Goal: Transaction & Acquisition: Purchase product/service

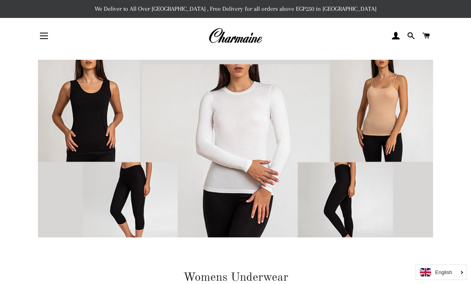
click at [39, 39] on button "Site navigation" at bounding box center [44, 36] width 20 height 20
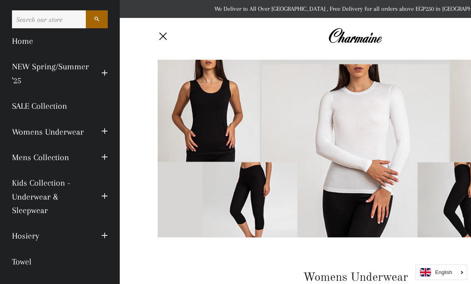
click at [103, 132] on span "button" at bounding box center [104, 132] width 6 height 10
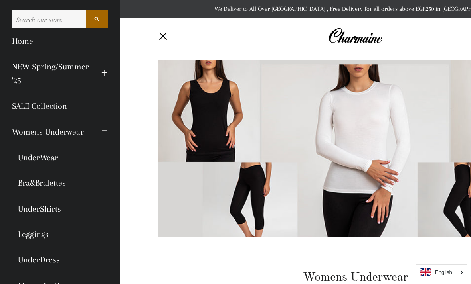
click at [46, 151] on link "UnderWear" at bounding box center [60, 158] width 108 height 26
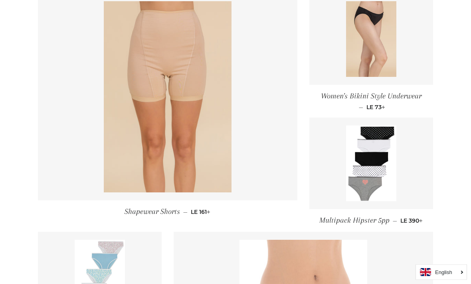
scroll to position [643, 0]
click at [401, 79] on link at bounding box center [371, 39] width 124 height 92
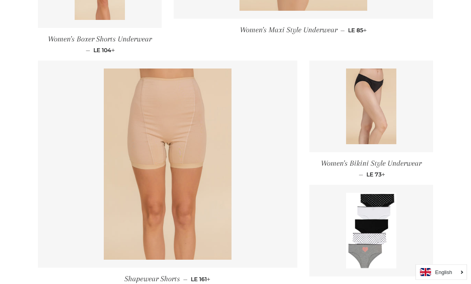
scroll to position [576, 0]
click at [390, 211] on img at bounding box center [371, 231] width 51 height 76
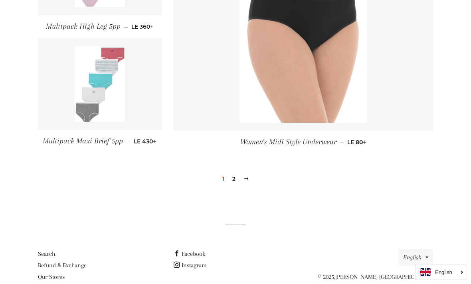
scroll to position [953, 0]
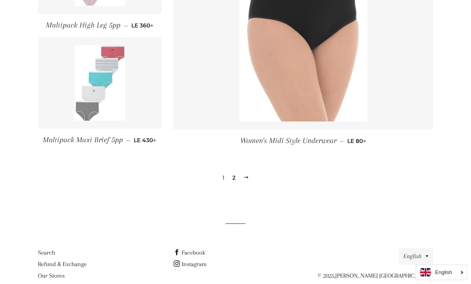
click at [236, 179] on link "2" at bounding box center [234, 178] width 10 height 12
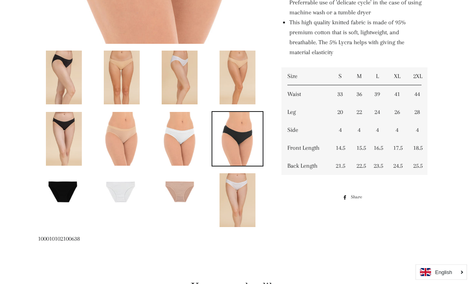
scroll to position [380, 0]
click at [169, 124] on img at bounding box center [179, 139] width 36 height 54
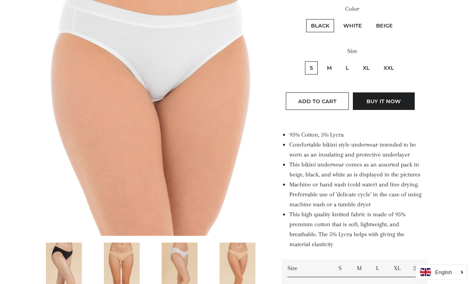
scroll to position [188, 0]
click at [126, 271] on img at bounding box center [122, 270] width 36 height 54
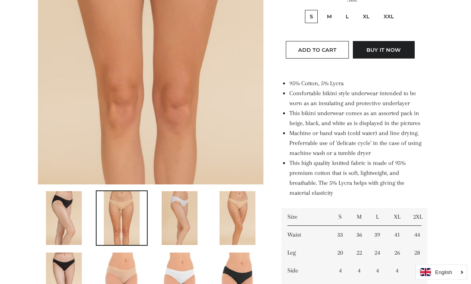
scroll to position [238, 0]
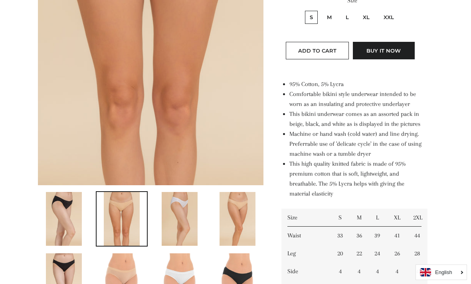
click at [170, 240] on img at bounding box center [179, 219] width 36 height 54
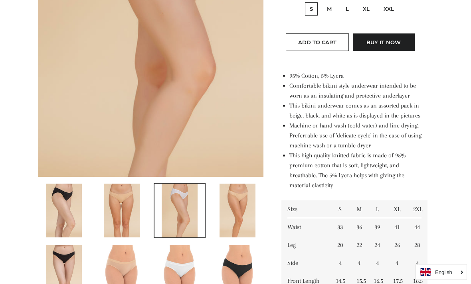
click at [186, 266] on img at bounding box center [179, 273] width 36 height 54
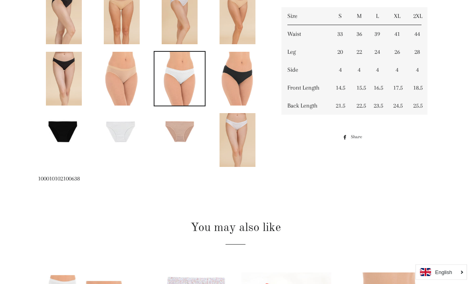
click at [243, 148] on img at bounding box center [237, 141] width 36 height 54
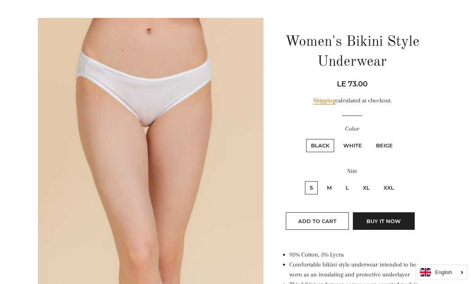
scroll to position [0, 0]
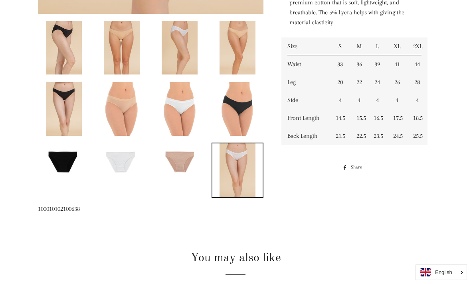
click at [186, 173] on img at bounding box center [179, 160] width 50 height 33
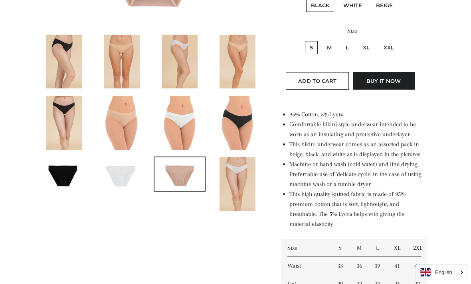
click at [133, 176] on img at bounding box center [121, 174] width 50 height 33
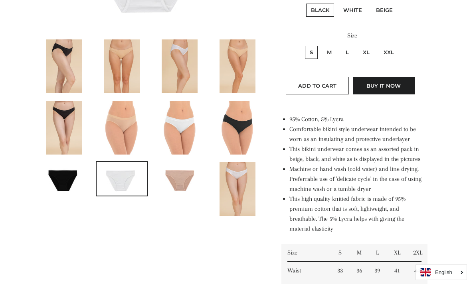
click at [73, 183] on img at bounding box center [64, 178] width 50 height 33
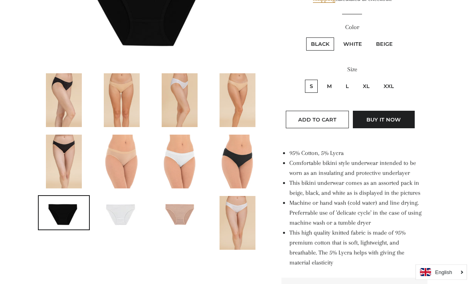
scroll to position [169, 0]
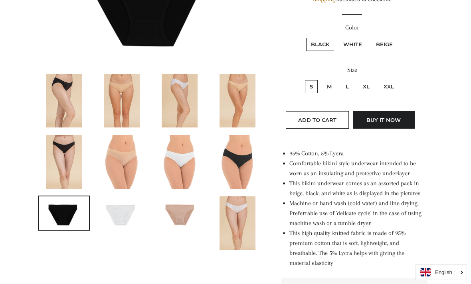
click at [184, 158] on img at bounding box center [179, 162] width 36 height 54
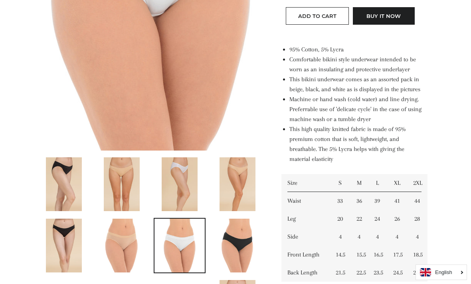
click at [187, 191] on img at bounding box center [179, 185] width 36 height 54
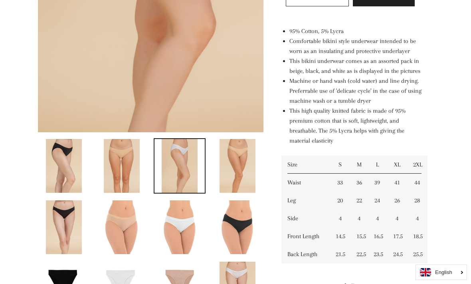
click at [129, 188] on img at bounding box center [122, 166] width 36 height 54
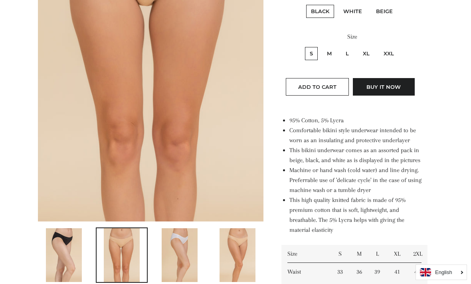
scroll to position [202, 0]
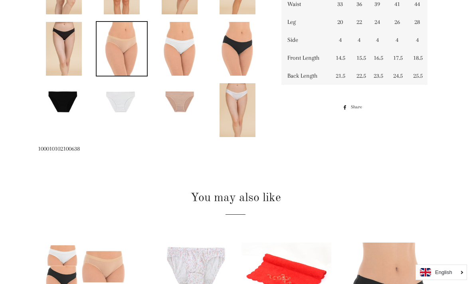
scroll to position [468, 0]
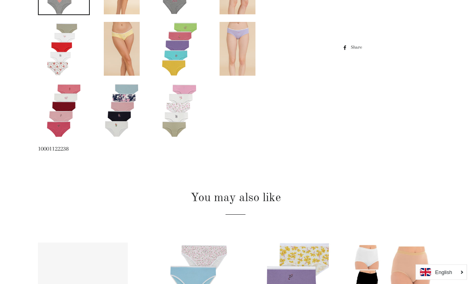
scroll to position [462, 0]
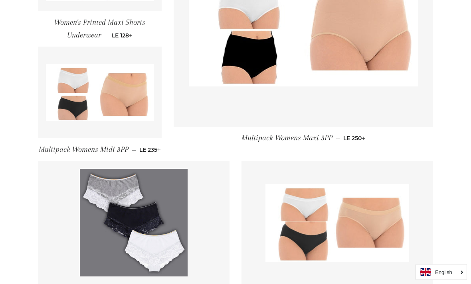
scroll to position [633, 0]
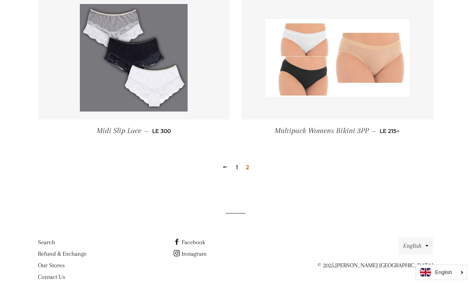
click at [376, 90] on img at bounding box center [337, 58] width 144 height 78
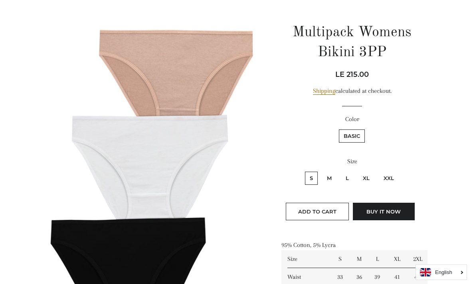
scroll to position [94, 0]
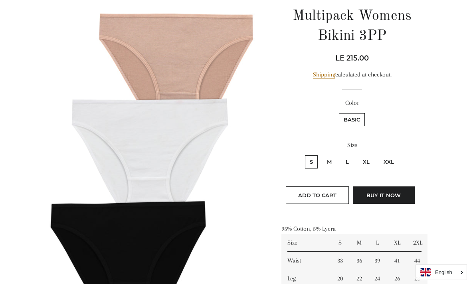
click at [327, 163] on label "M" at bounding box center [329, 162] width 14 height 13
click at [321, 155] on input "M" at bounding box center [321, 154] width 0 height 0
radio input "true"
